Goal: Task Accomplishment & Management: Complete application form

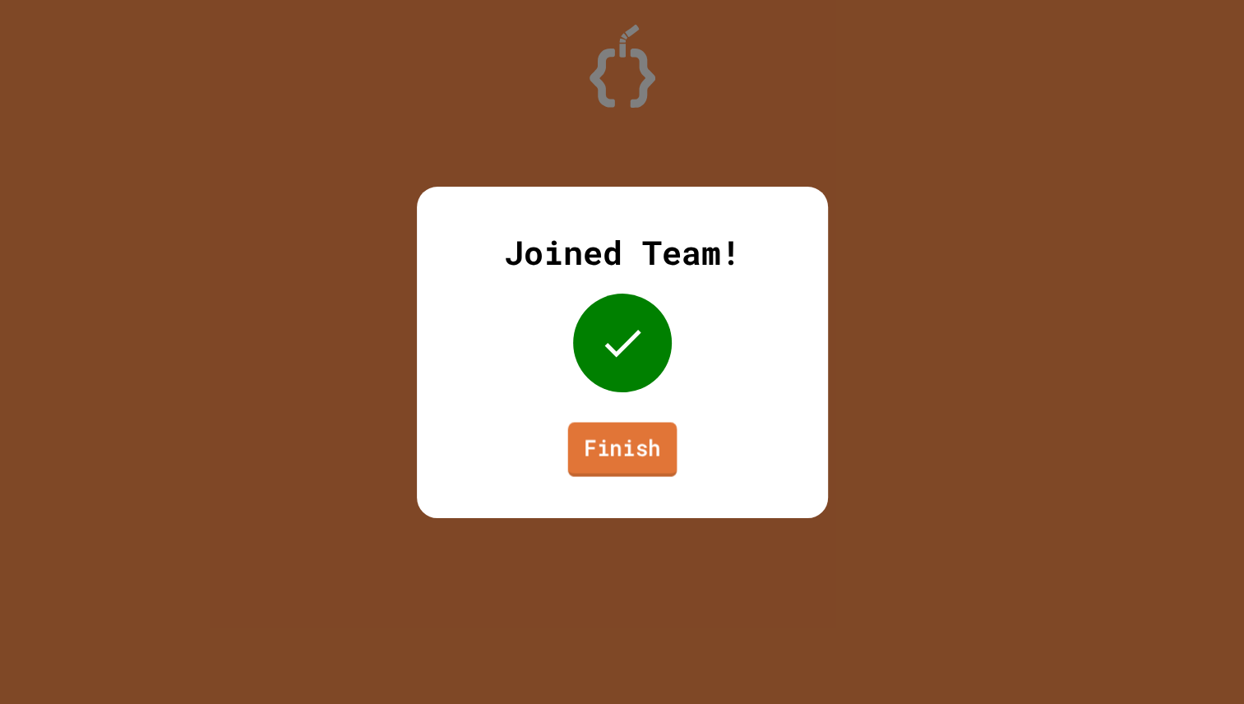
click at [615, 464] on link "Finish" at bounding box center [621, 449] width 109 height 54
